Goal: Check status: Check status

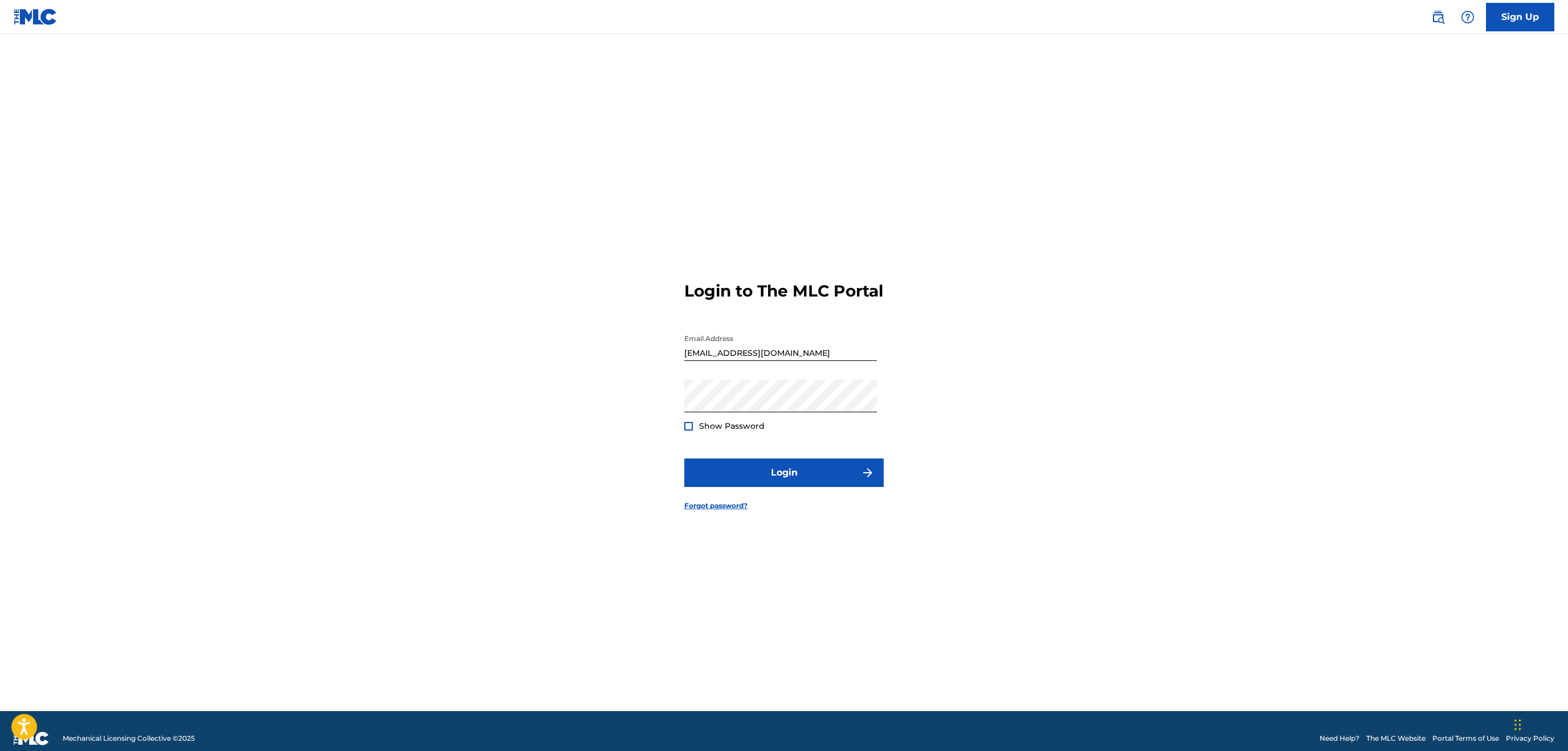
click at [800, 469] on button "Login" at bounding box center [784, 472] width 199 height 28
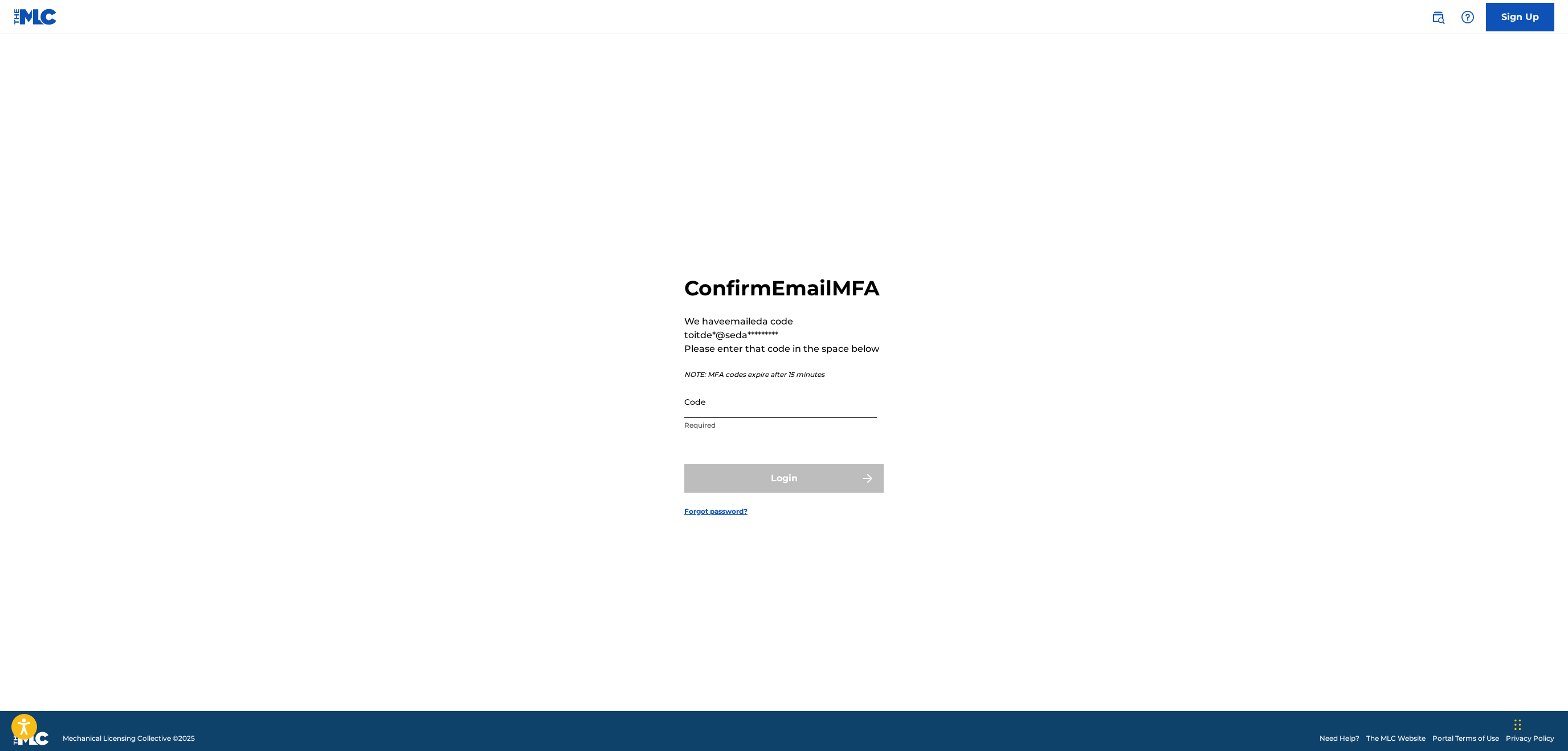
click at [782, 418] on input "Code" at bounding box center [780, 401] width 192 height 32
click at [763, 418] on input "Code" at bounding box center [780, 401] width 192 height 32
paste input "513937"
type input "513937"
click at [684, 464] on button "Login" at bounding box center [784, 478] width 199 height 28
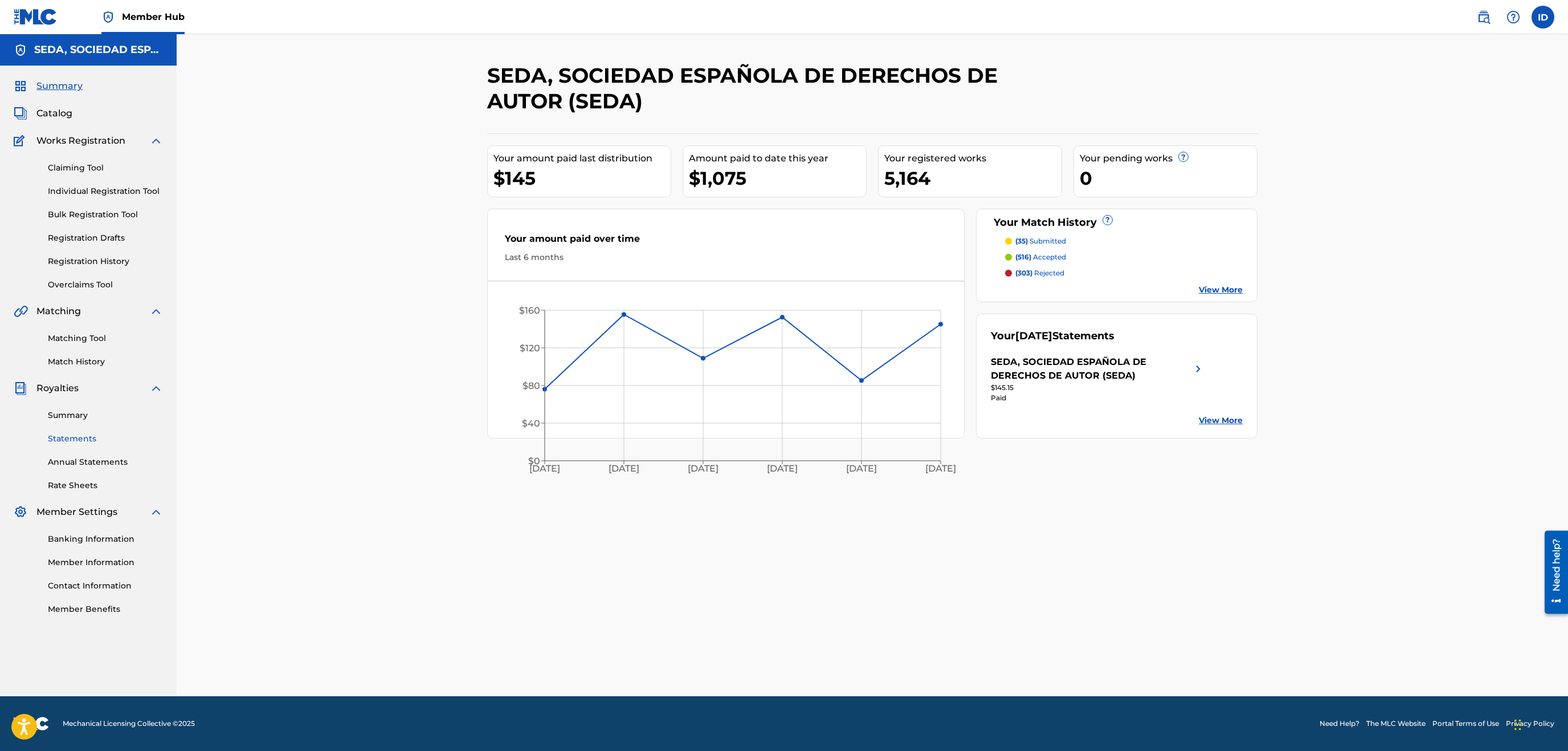
click at [87, 438] on link "Statements" at bounding box center [105, 439] width 115 height 12
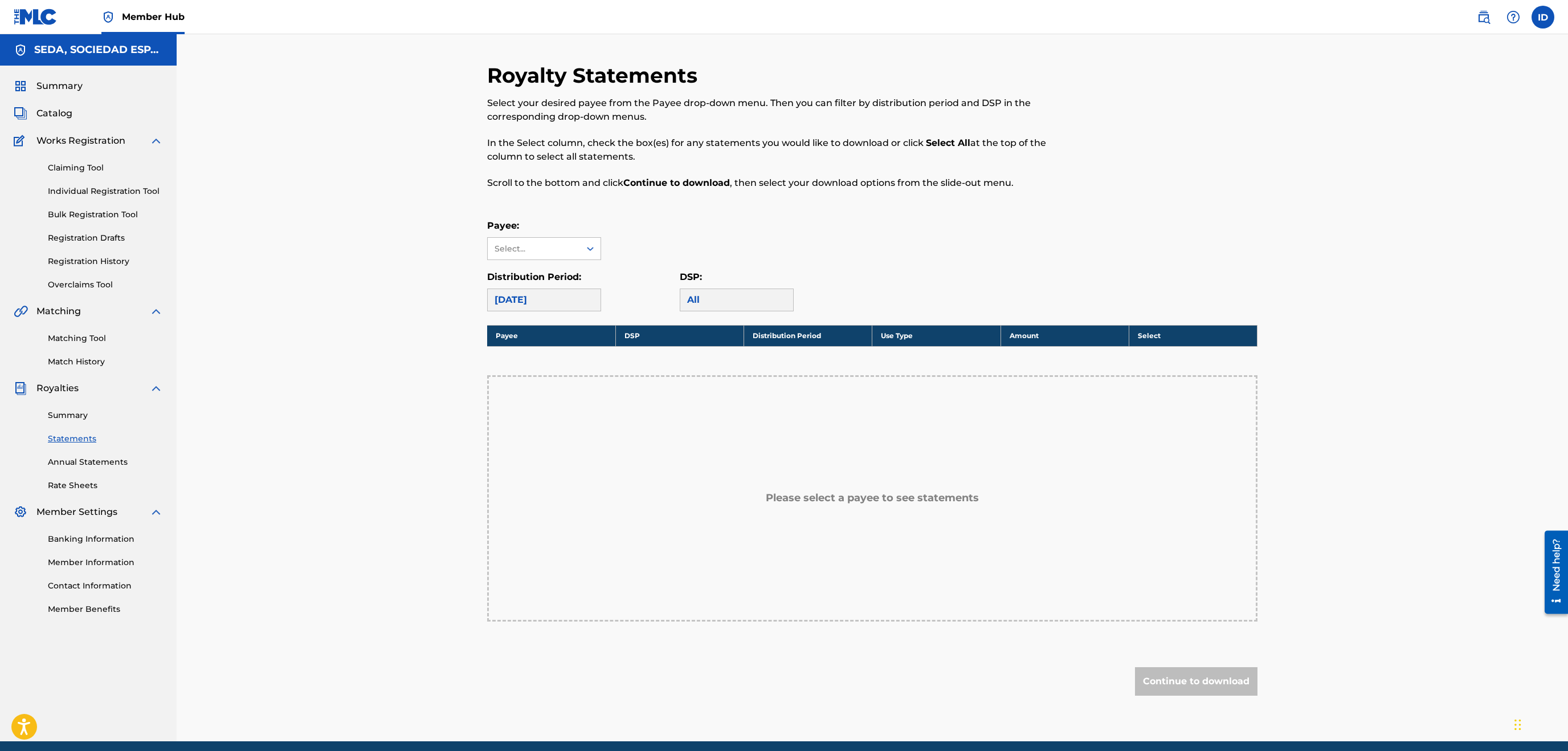
click at [567, 305] on div "[DATE]" at bounding box center [544, 300] width 114 height 23
click at [570, 254] on div "Select..." at bounding box center [533, 249] width 77 height 12
click at [577, 283] on div "SEDA, SOCIEDAD ESPAÑOLA DE DERECHOS DE AUTOR (SEDA)" at bounding box center [544, 295] width 113 height 70
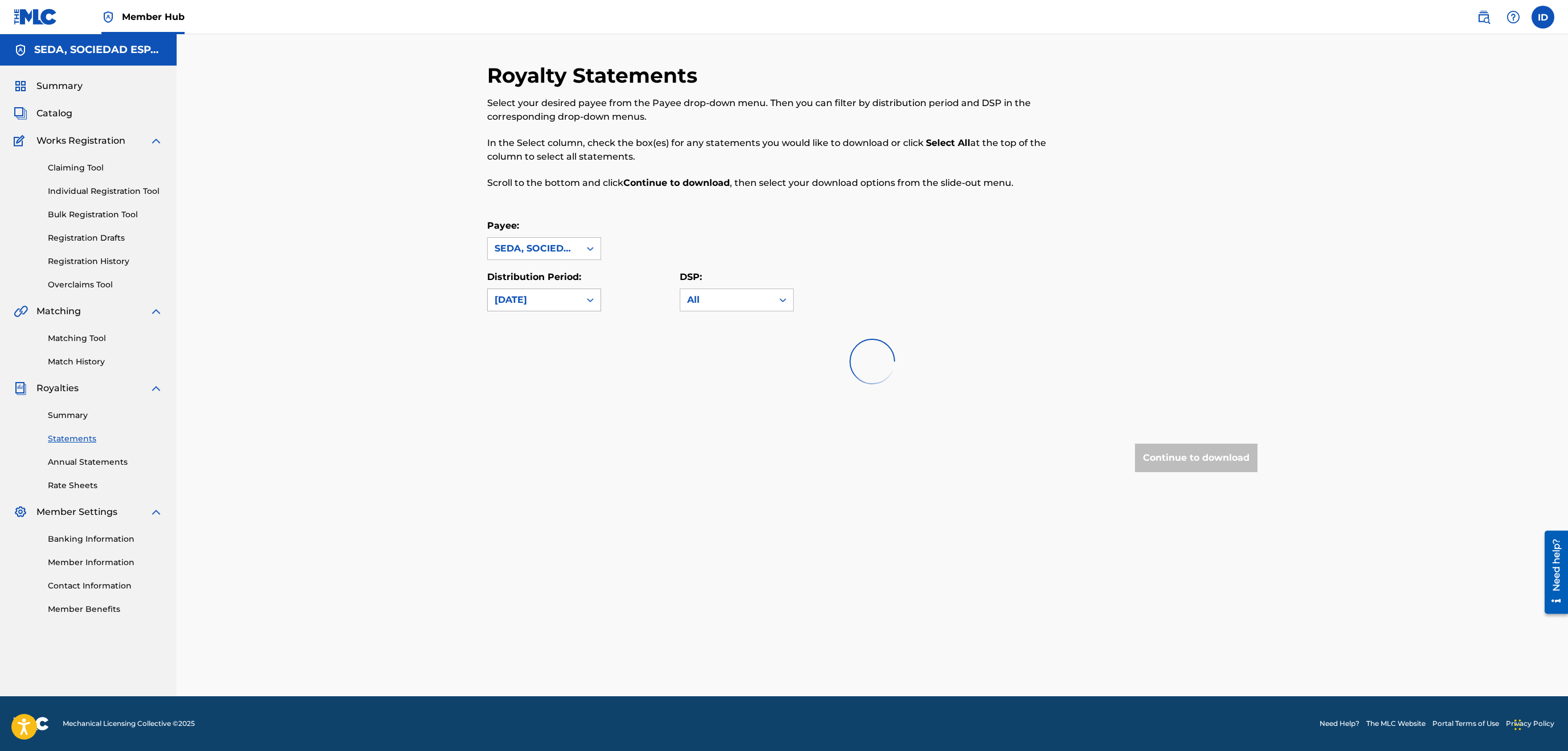
click at [586, 301] on icon at bounding box center [590, 299] width 12 height 12
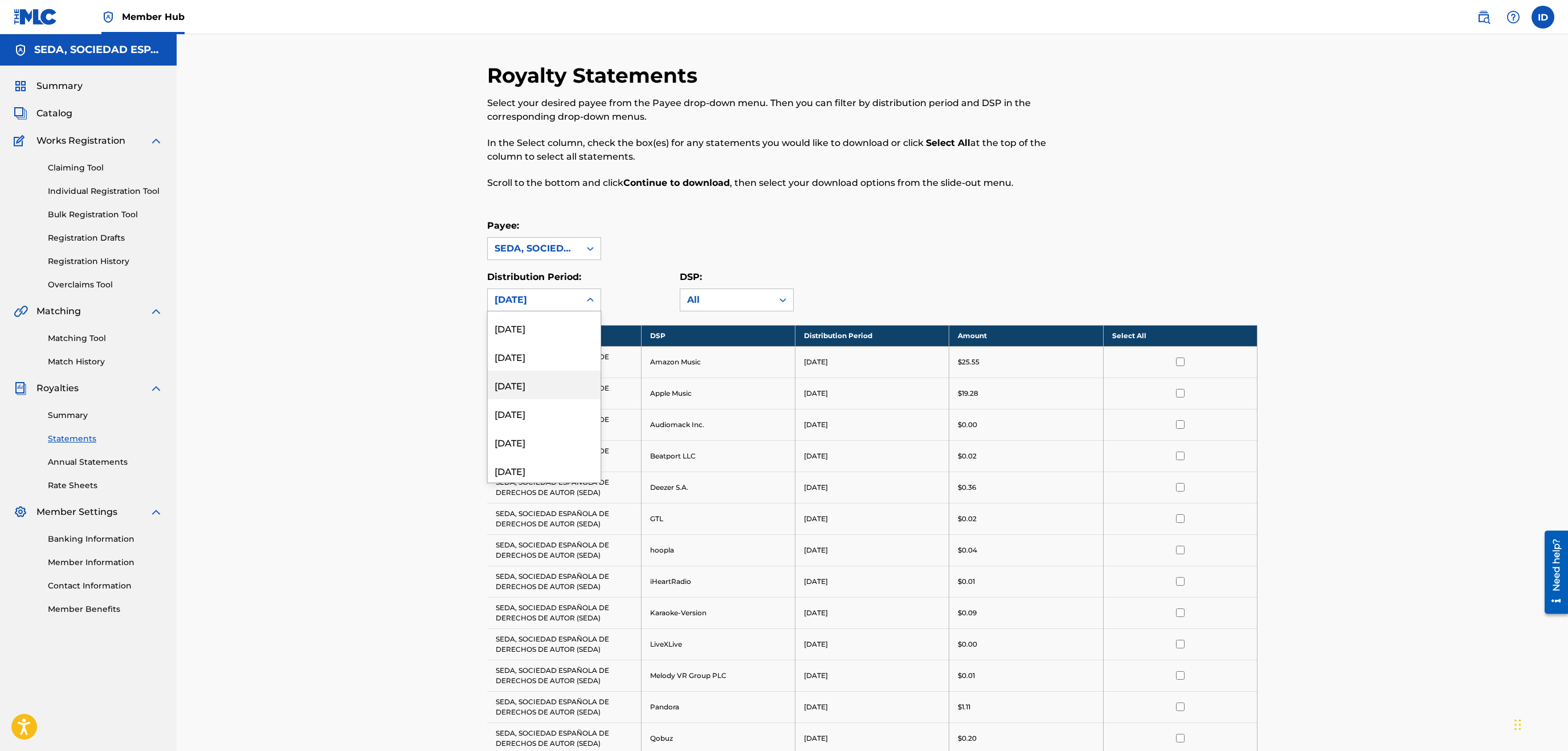
scroll to position [1368, 0]
click at [558, 469] on div "[DATE]" at bounding box center [544, 467] width 113 height 28
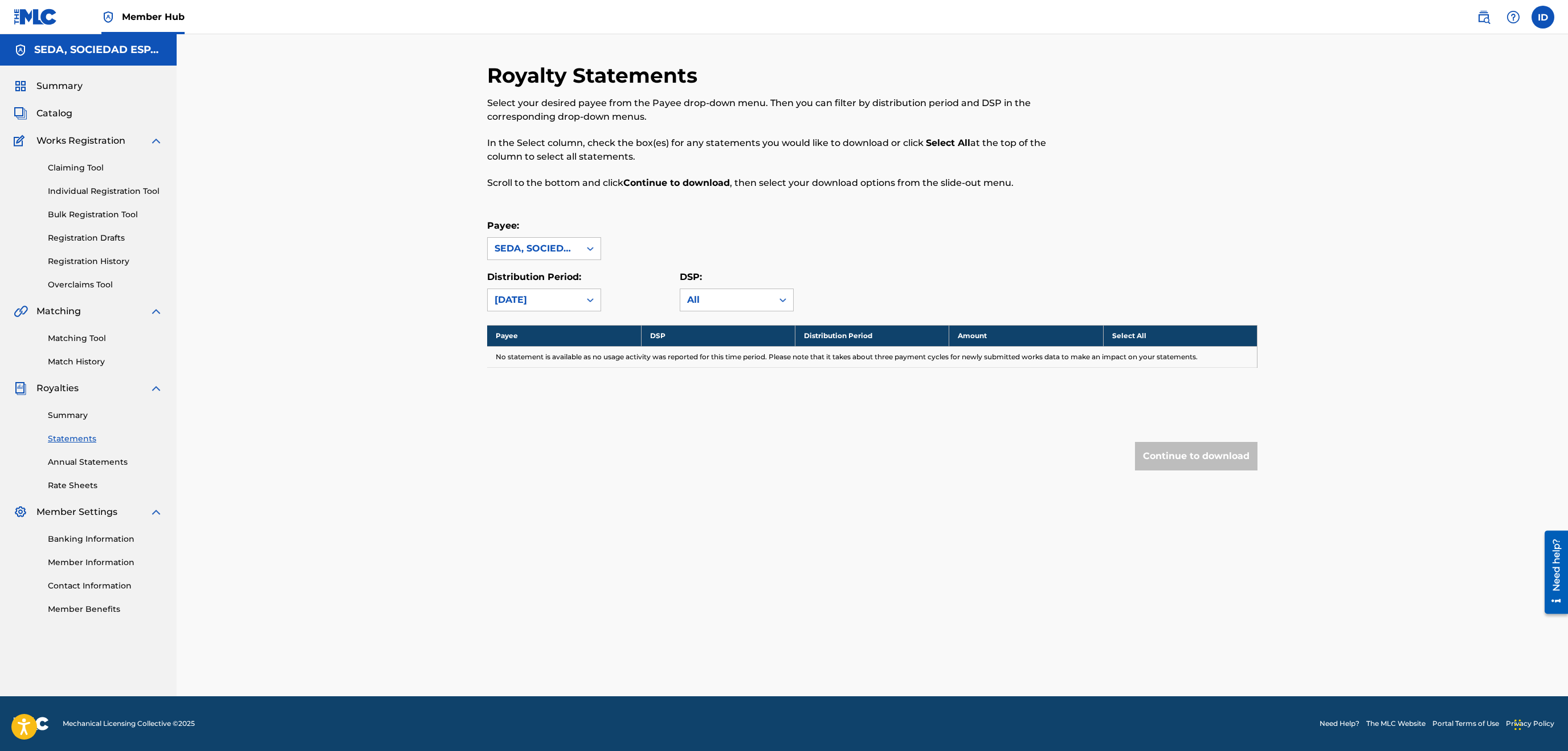
click at [544, 294] on div "[DATE]" at bounding box center [534, 300] width 92 height 21
click at [556, 438] on div "[DATE]" at bounding box center [544, 439] width 113 height 28
click at [104, 565] on link "Member Information" at bounding box center [105, 562] width 115 height 12
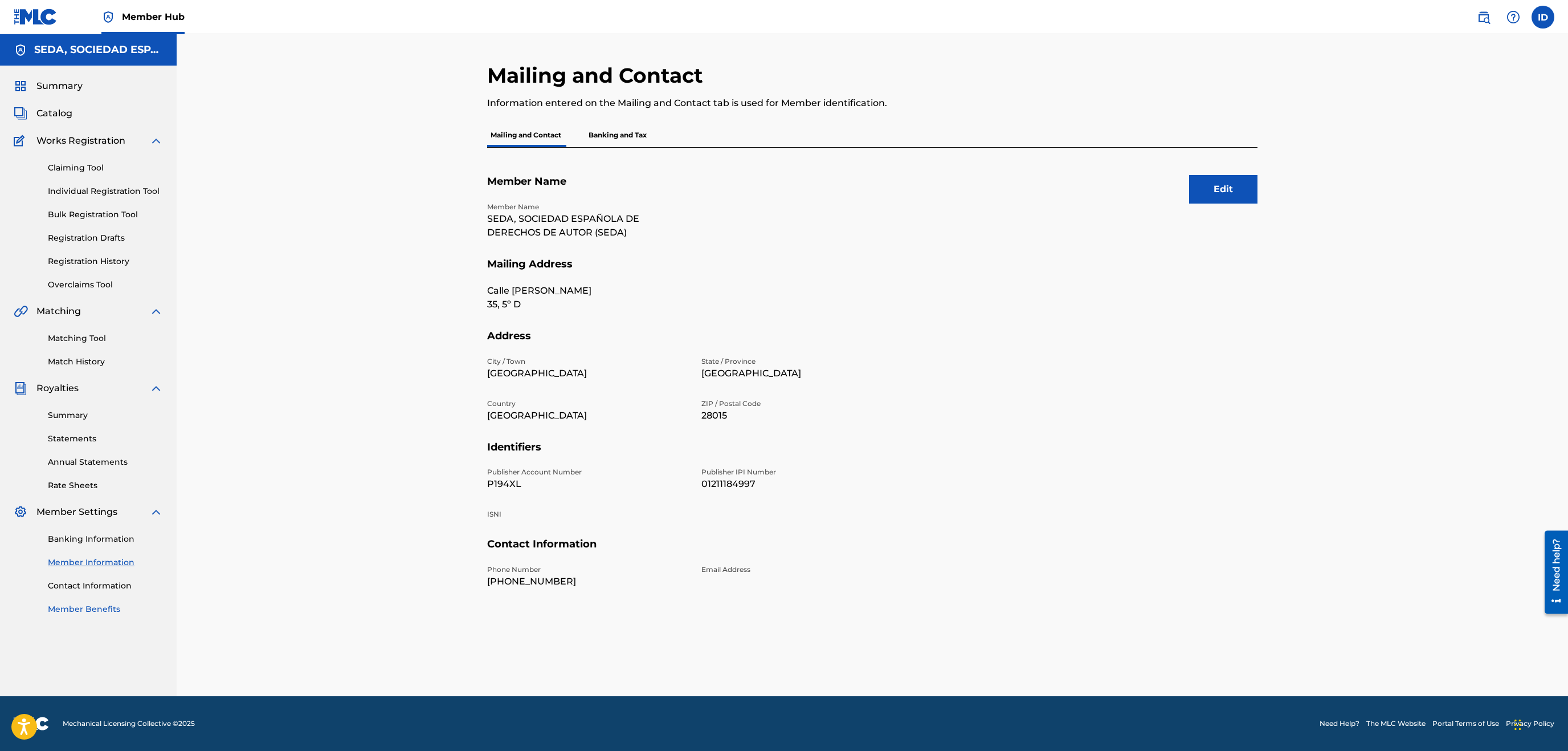
click at [85, 607] on link "Member Benefits" at bounding box center [105, 609] width 115 height 12
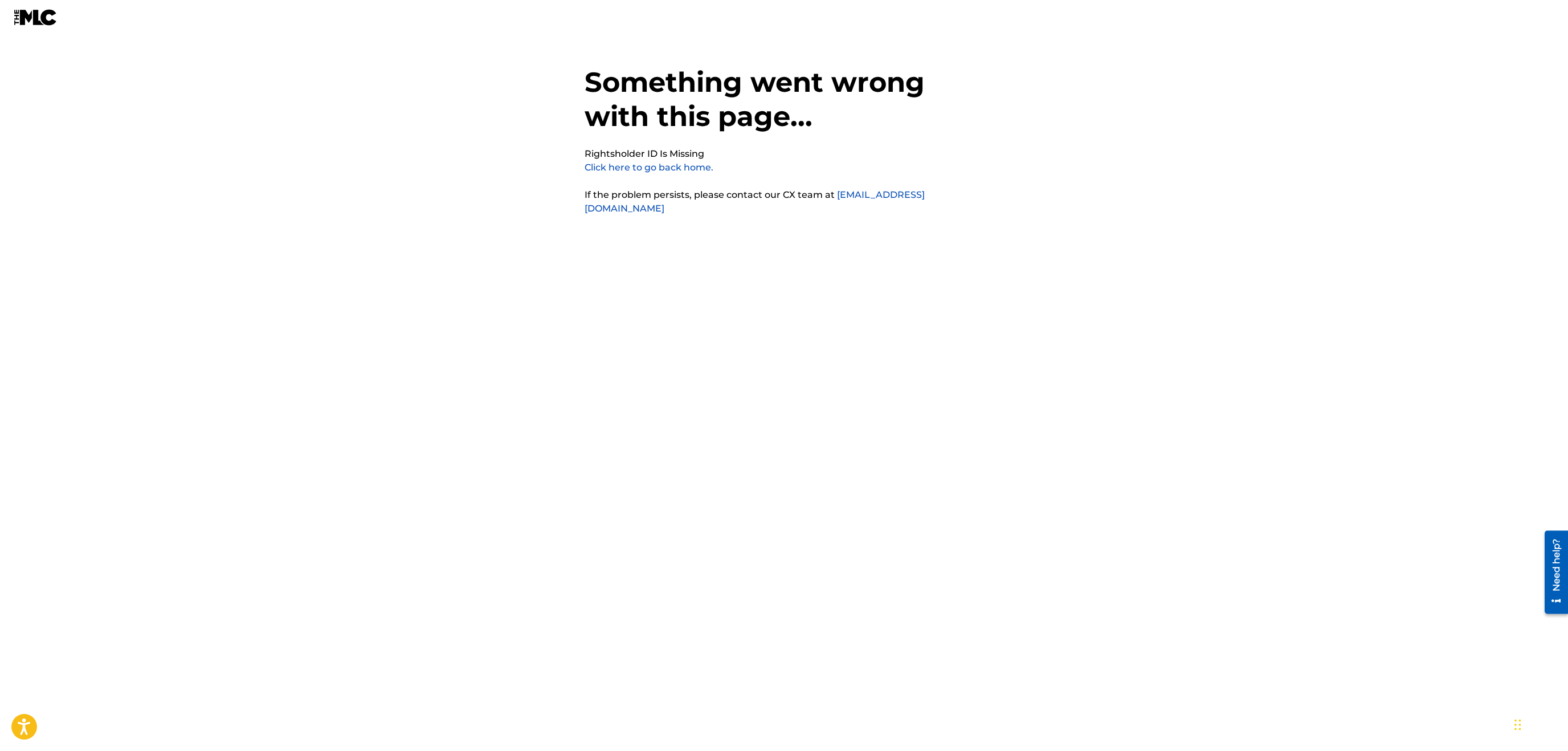
click at [633, 167] on link "Click here to go back home." at bounding box center [649, 167] width 129 height 11
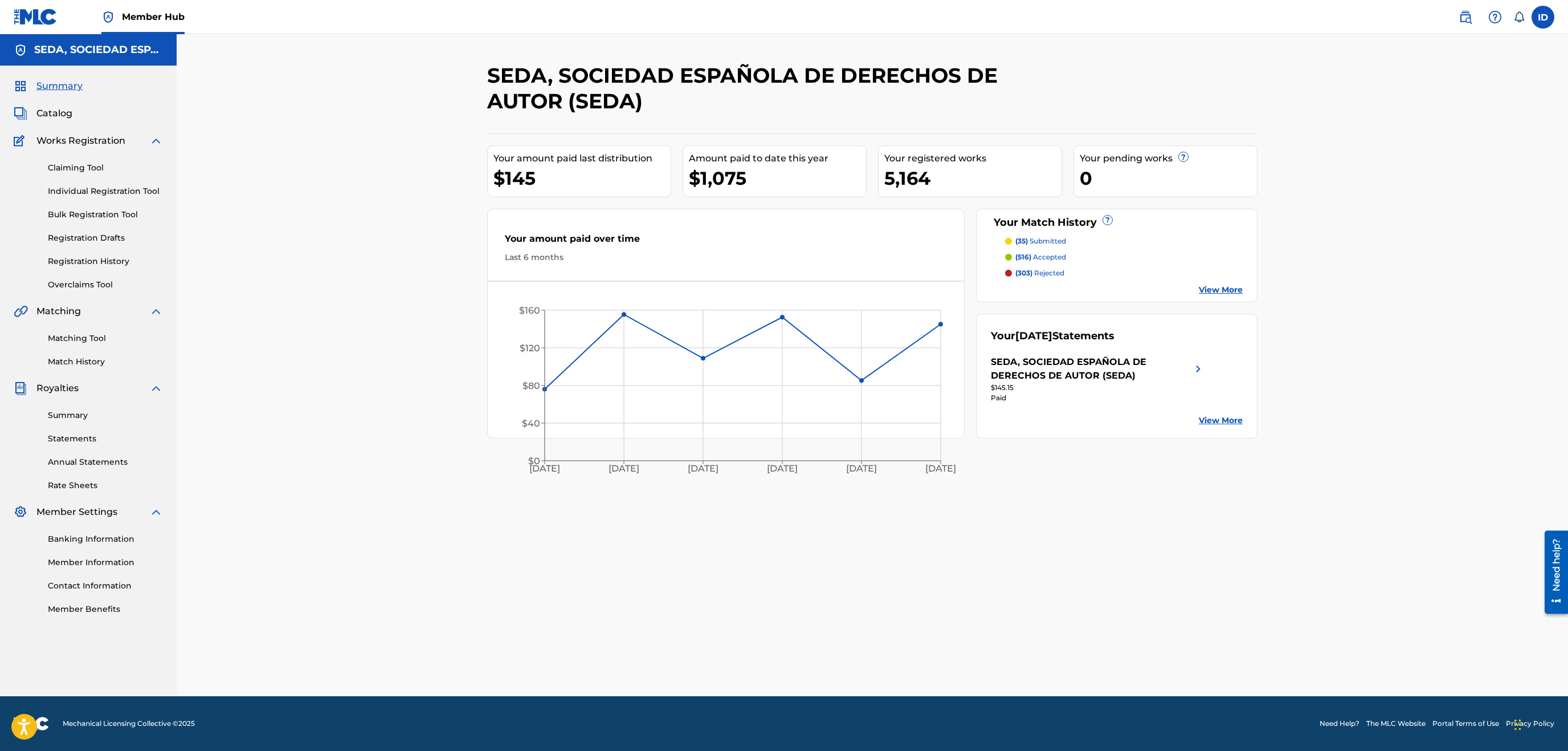
click at [1211, 420] on link "View More" at bounding box center [1220, 420] width 44 height 12
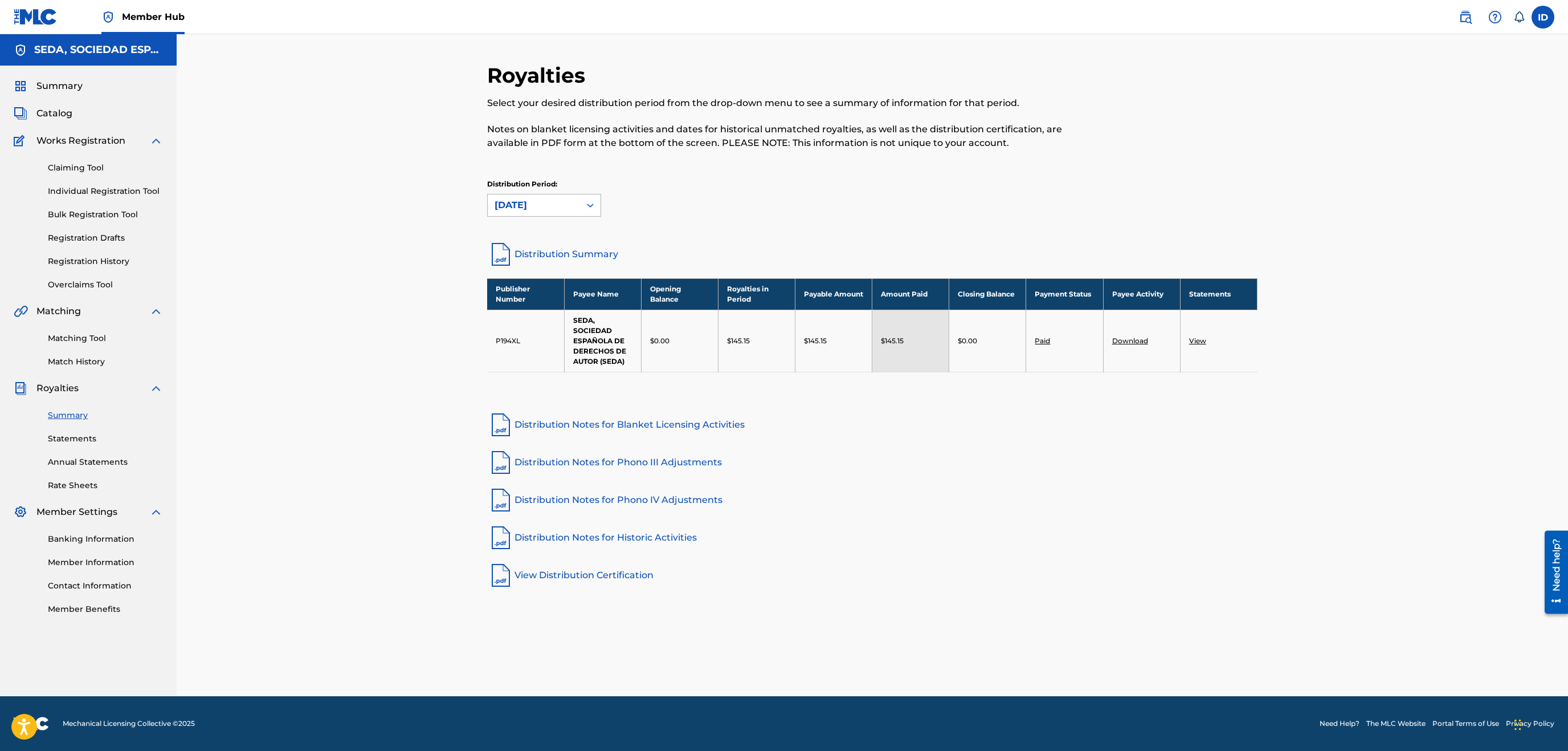
click at [495, 213] on div "[DATE]" at bounding box center [534, 205] width 92 height 21
click at [574, 285] on div "[DATE]" at bounding box center [544, 280] width 113 height 28
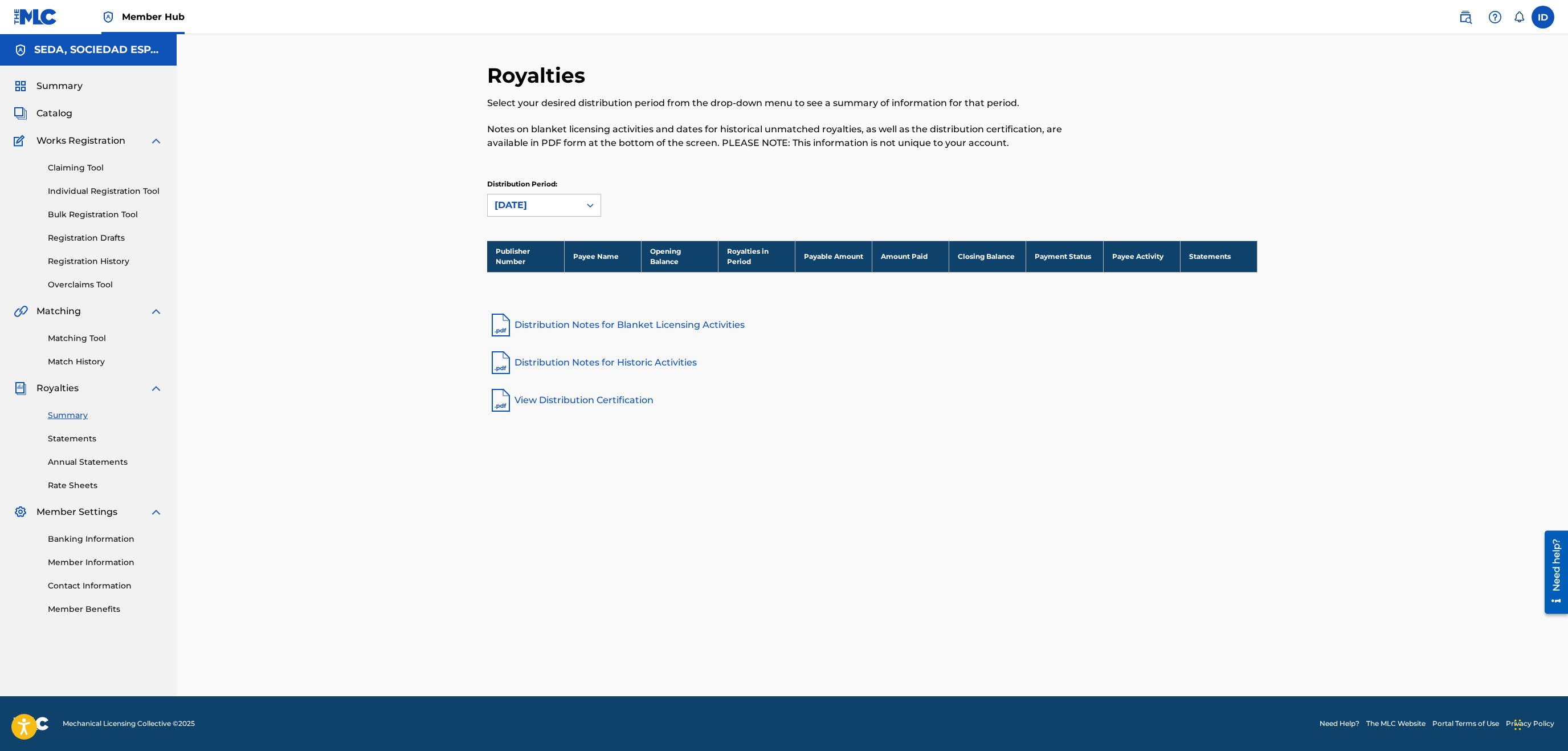
click at [539, 207] on div "[DATE]" at bounding box center [534, 206] width 79 height 14
click at [545, 345] on div "[DATE]" at bounding box center [544, 347] width 113 height 28
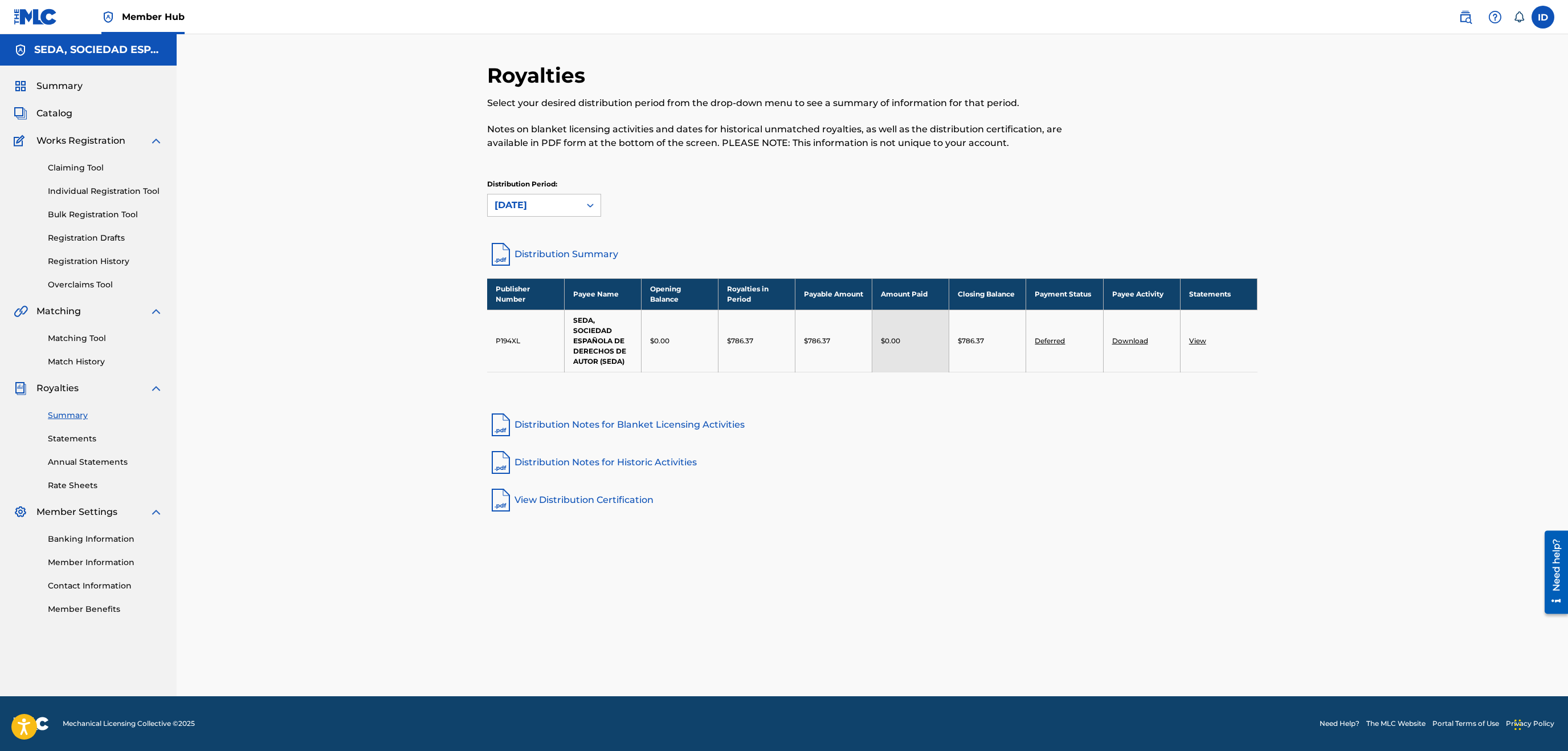
click at [540, 212] on div "[DATE]" at bounding box center [534, 206] width 79 height 14
click at [541, 315] on div "[DATE]" at bounding box center [544, 324] width 113 height 28
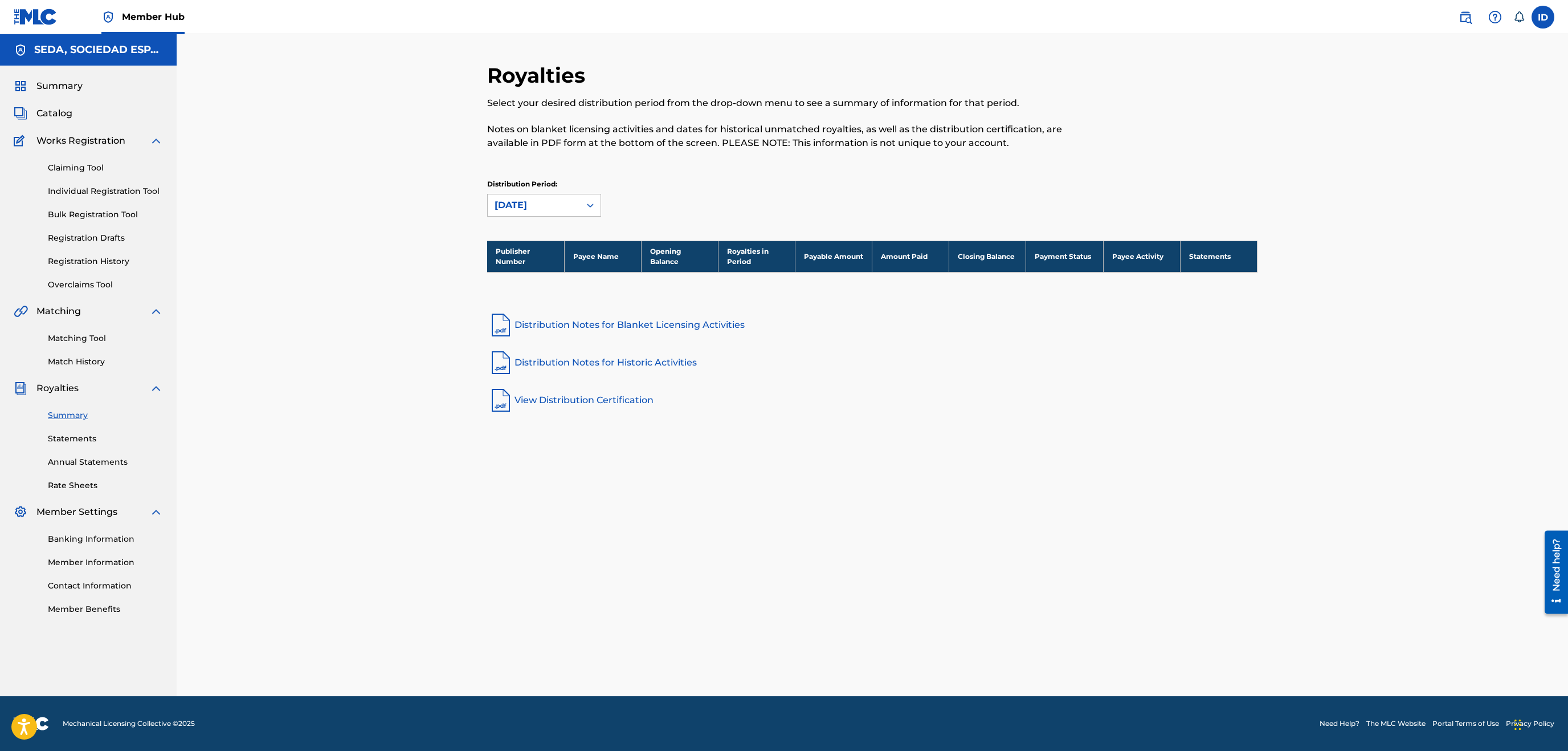
click at [537, 209] on div "[DATE]" at bounding box center [534, 206] width 79 height 14
click at [345, 239] on div "Royalties Select your desired distribution period from the drop-down menu to se…" at bounding box center [872, 365] width 1392 height 662
